Goal: Task Accomplishment & Management: Manage account settings

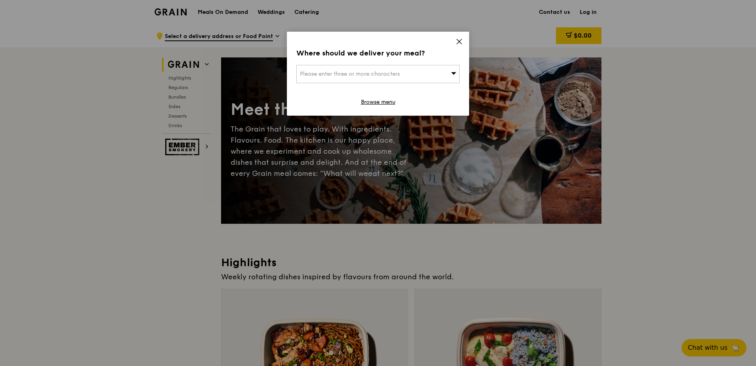
click at [462, 40] on icon at bounding box center [459, 41] width 7 height 7
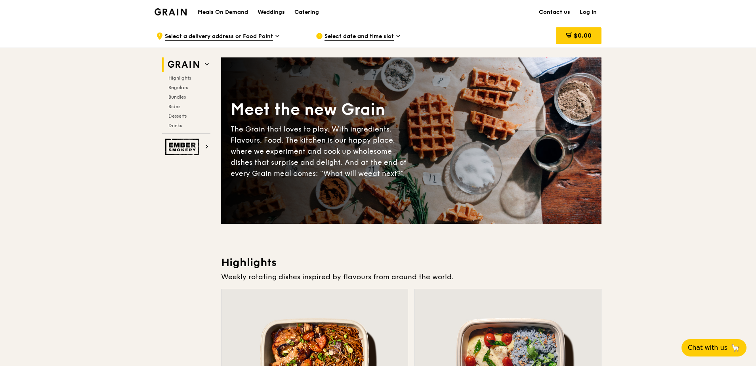
click at [591, 12] on link "Log in" at bounding box center [588, 12] width 27 height 24
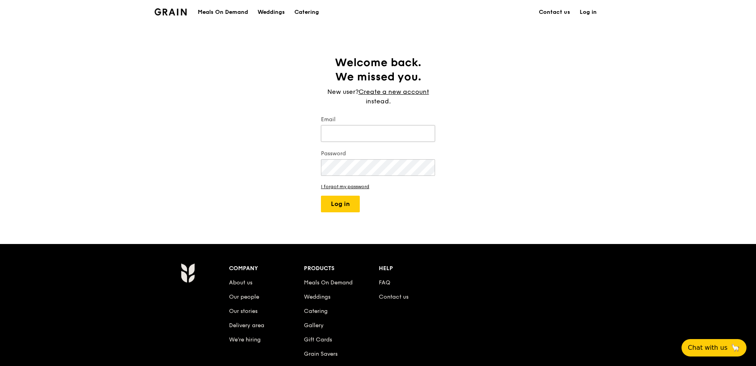
click at [392, 136] on input "Email" at bounding box center [378, 133] width 114 height 17
type input "[EMAIL_ADDRESS][DOMAIN_NAME]"
click at [321, 196] on button "Log in" at bounding box center [340, 204] width 39 height 17
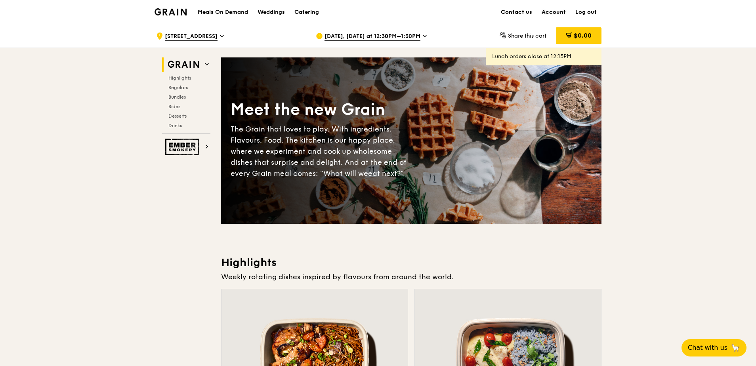
click at [560, 10] on link "Account" at bounding box center [554, 12] width 34 height 24
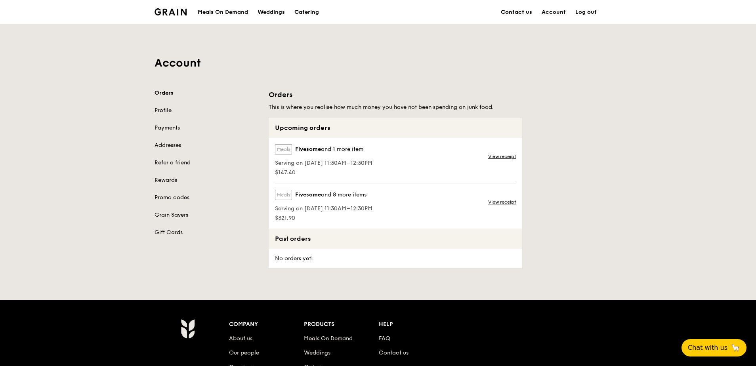
click at [413, 160] on div "Meals Fivesome and 1 more item Serving on [DATE] 11:30AM–12:30PM $147.40 View r…" at bounding box center [396, 160] width 254 height 45
click at [505, 158] on link "View receipt" at bounding box center [502, 156] width 28 height 6
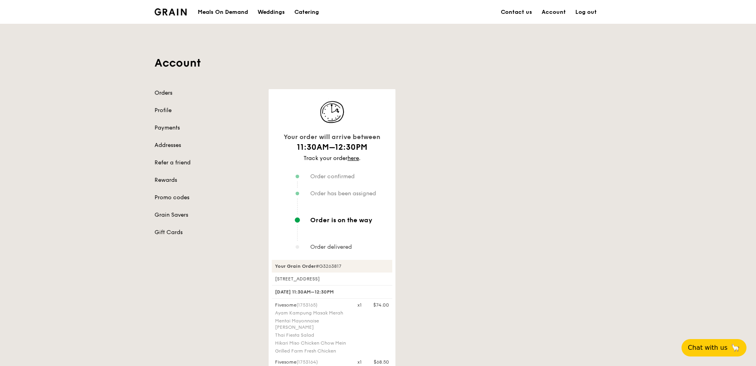
click at [166, 90] on link "Orders" at bounding box center [207, 93] width 105 height 8
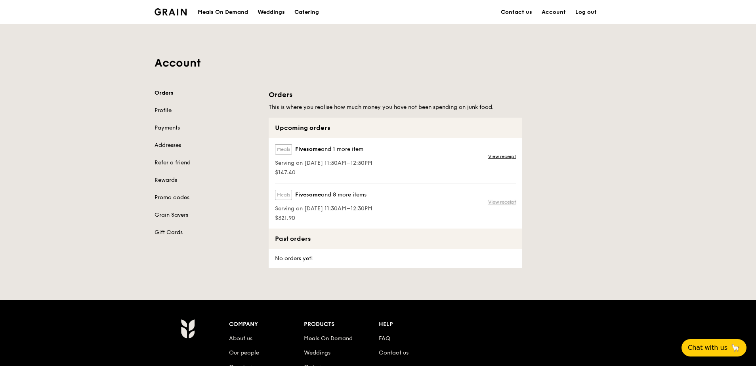
click at [504, 201] on link "View receipt" at bounding box center [502, 202] width 28 height 6
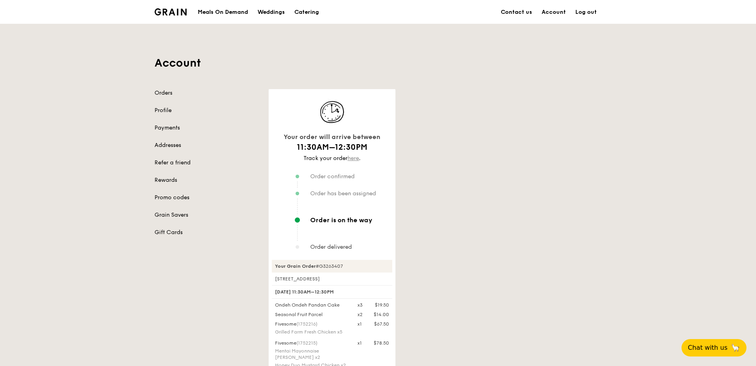
click at [353, 161] on link "here" at bounding box center [353, 158] width 11 height 7
click at [163, 94] on link "Orders" at bounding box center [207, 93] width 105 height 8
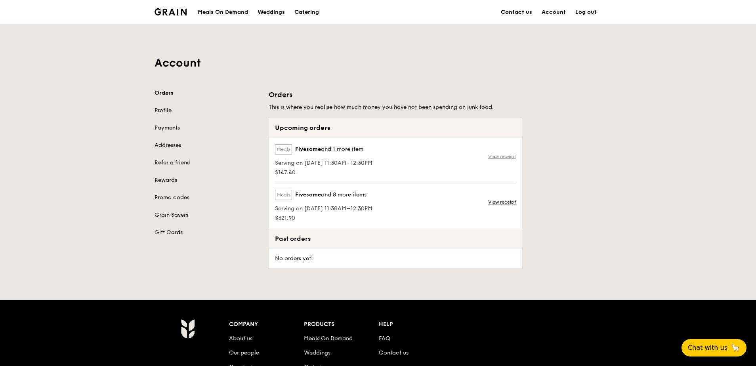
click at [513, 157] on link "View receipt" at bounding box center [502, 156] width 28 height 6
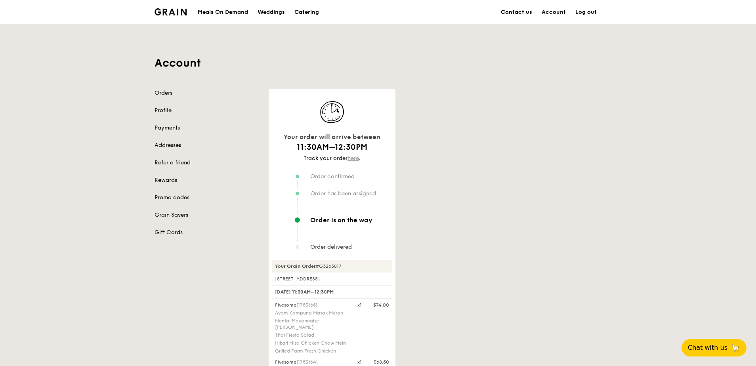
click at [355, 160] on link "here" at bounding box center [353, 158] width 11 height 7
